Goal: Use online tool/utility: Utilize a website feature to perform a specific function

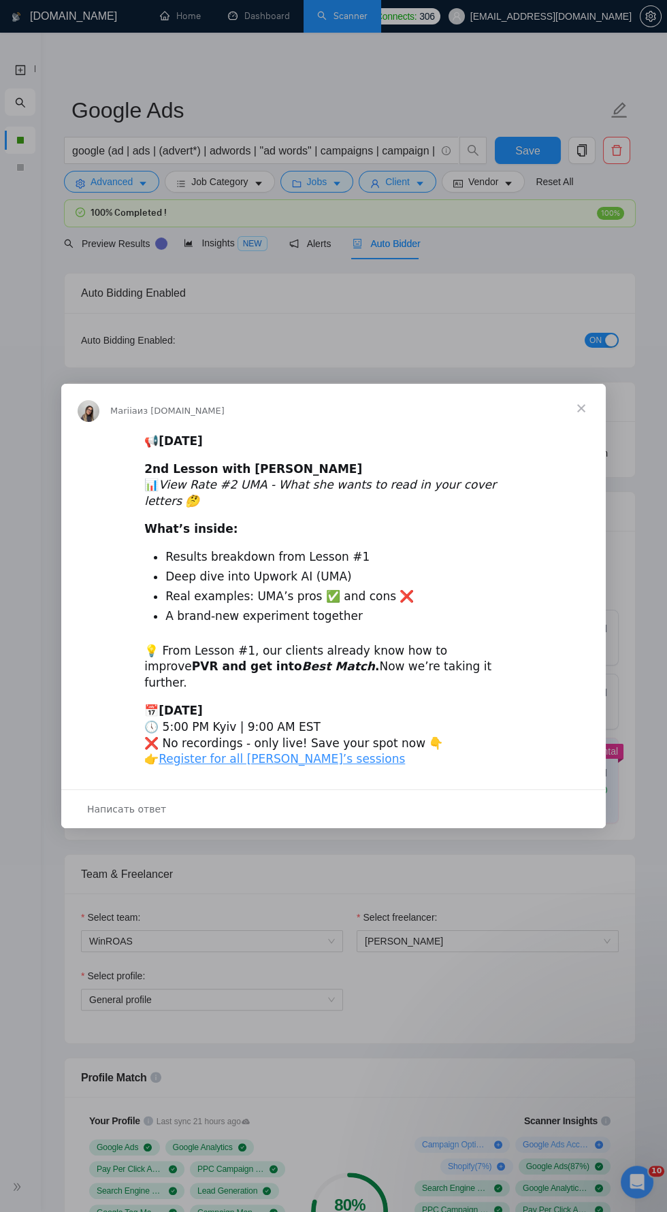
click at [578, 384] on span "Закрыть" at bounding box center [581, 408] width 49 height 49
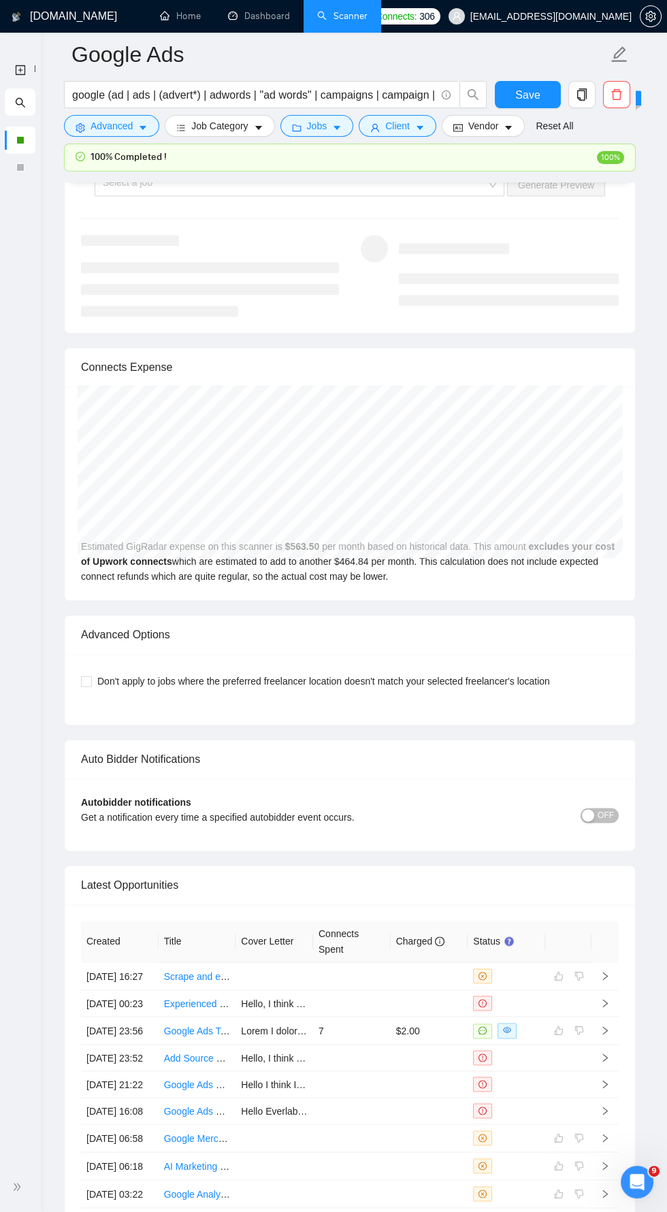
scroll to position [3100, 0]
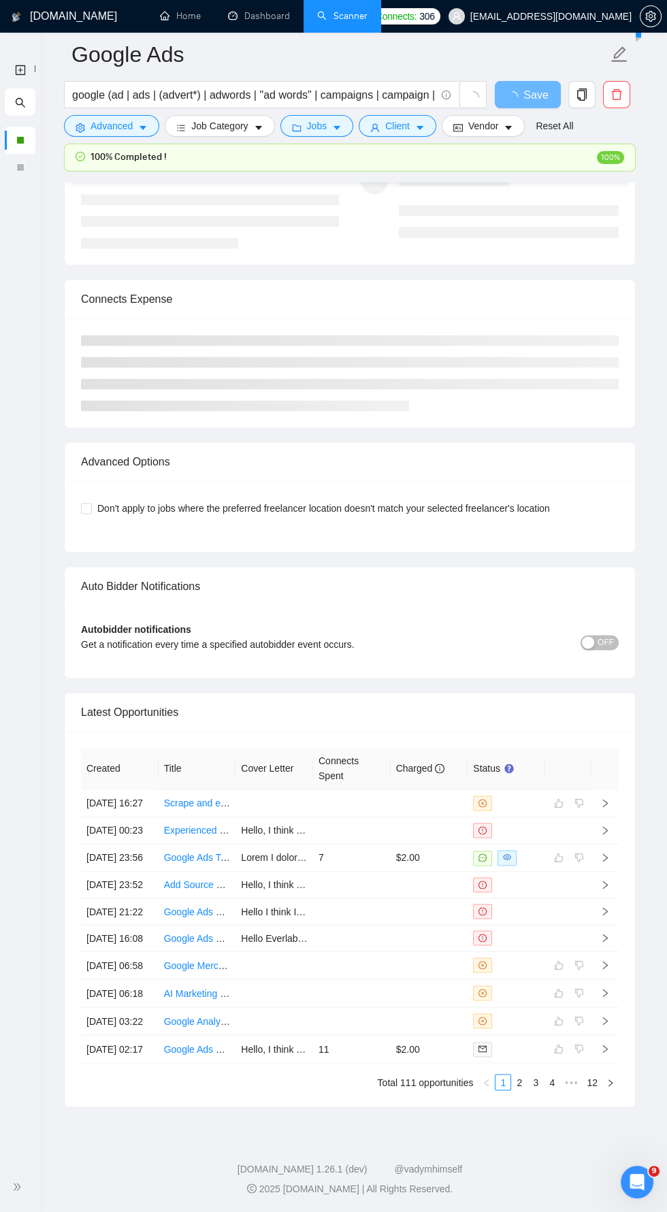
scroll to position [2973, 0]
